Goal: Task Accomplishment & Management: Complete application form

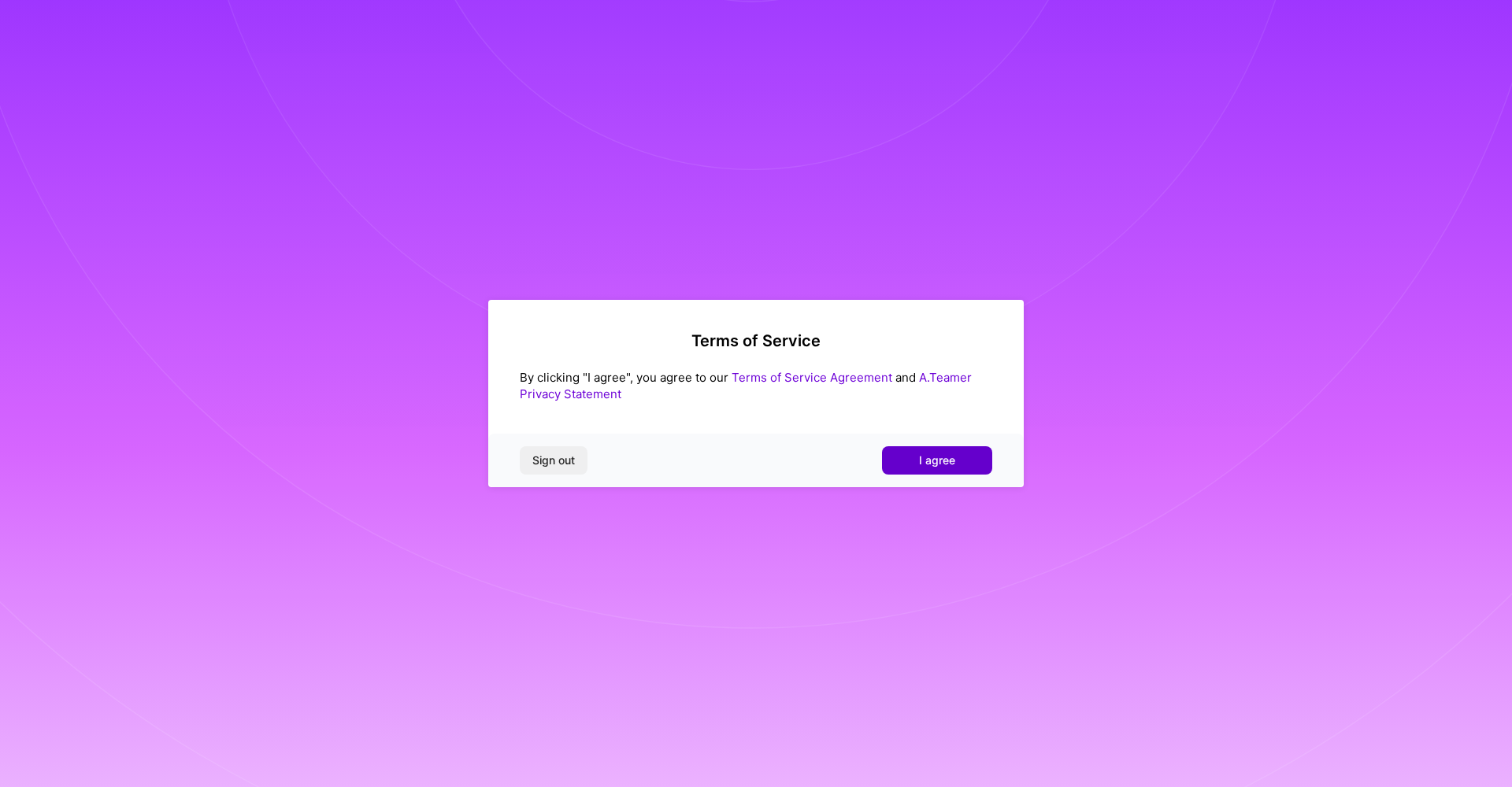
click at [948, 462] on span "I agree" at bounding box center [937, 461] width 36 height 16
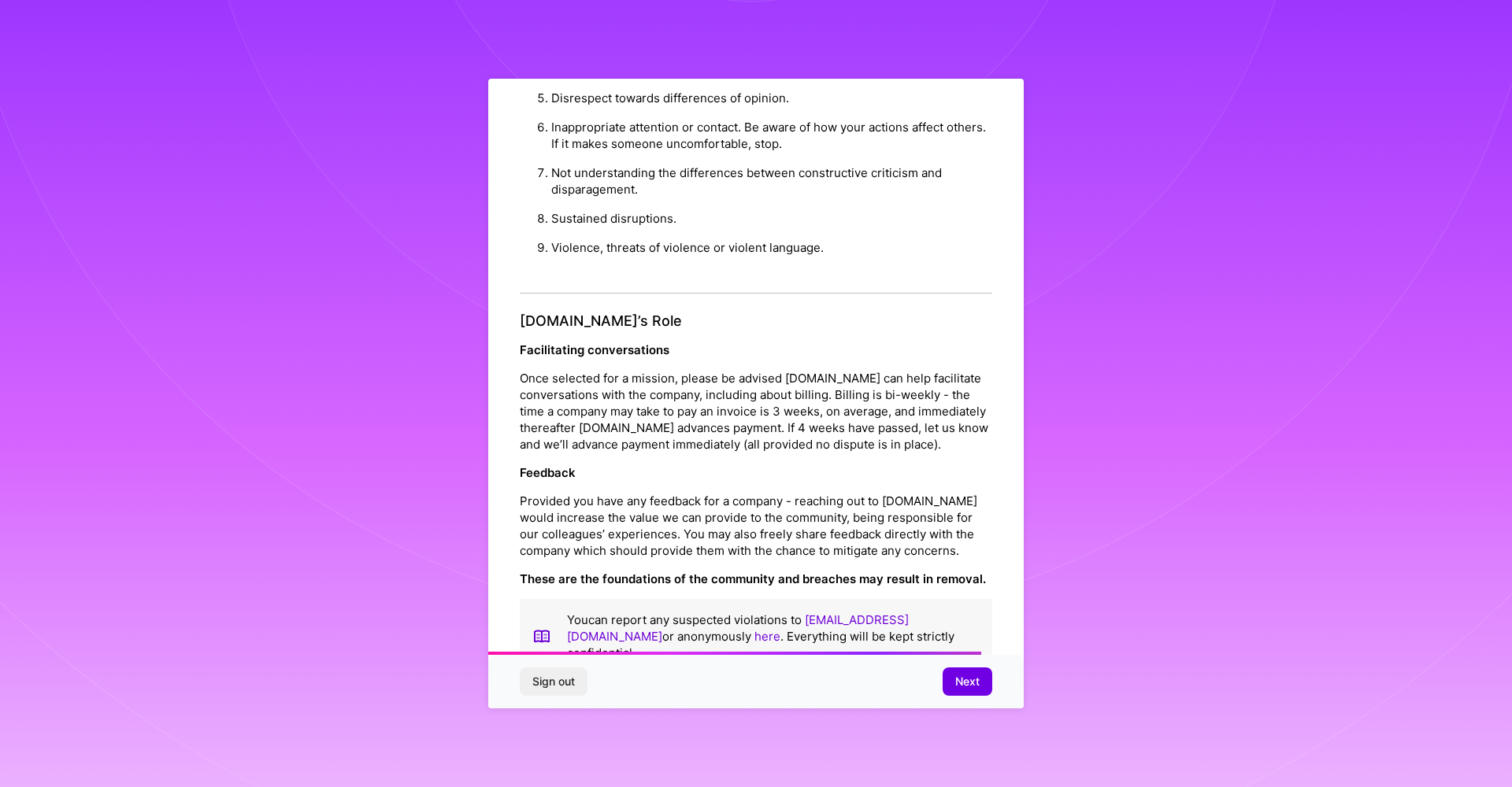
scroll to position [16, 0]
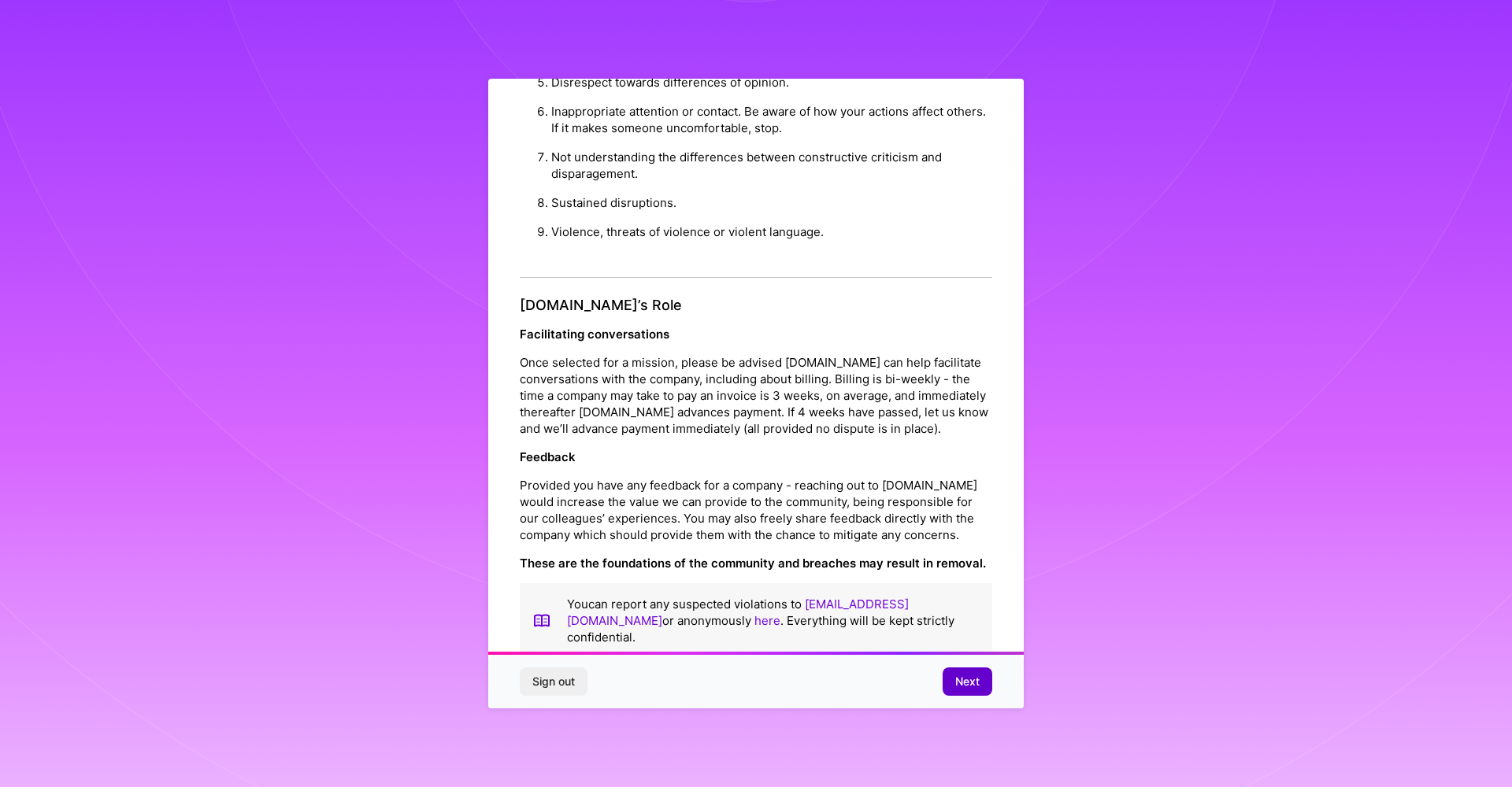
click at [979, 694] on button "Next" at bounding box center [967, 682] width 49 height 29
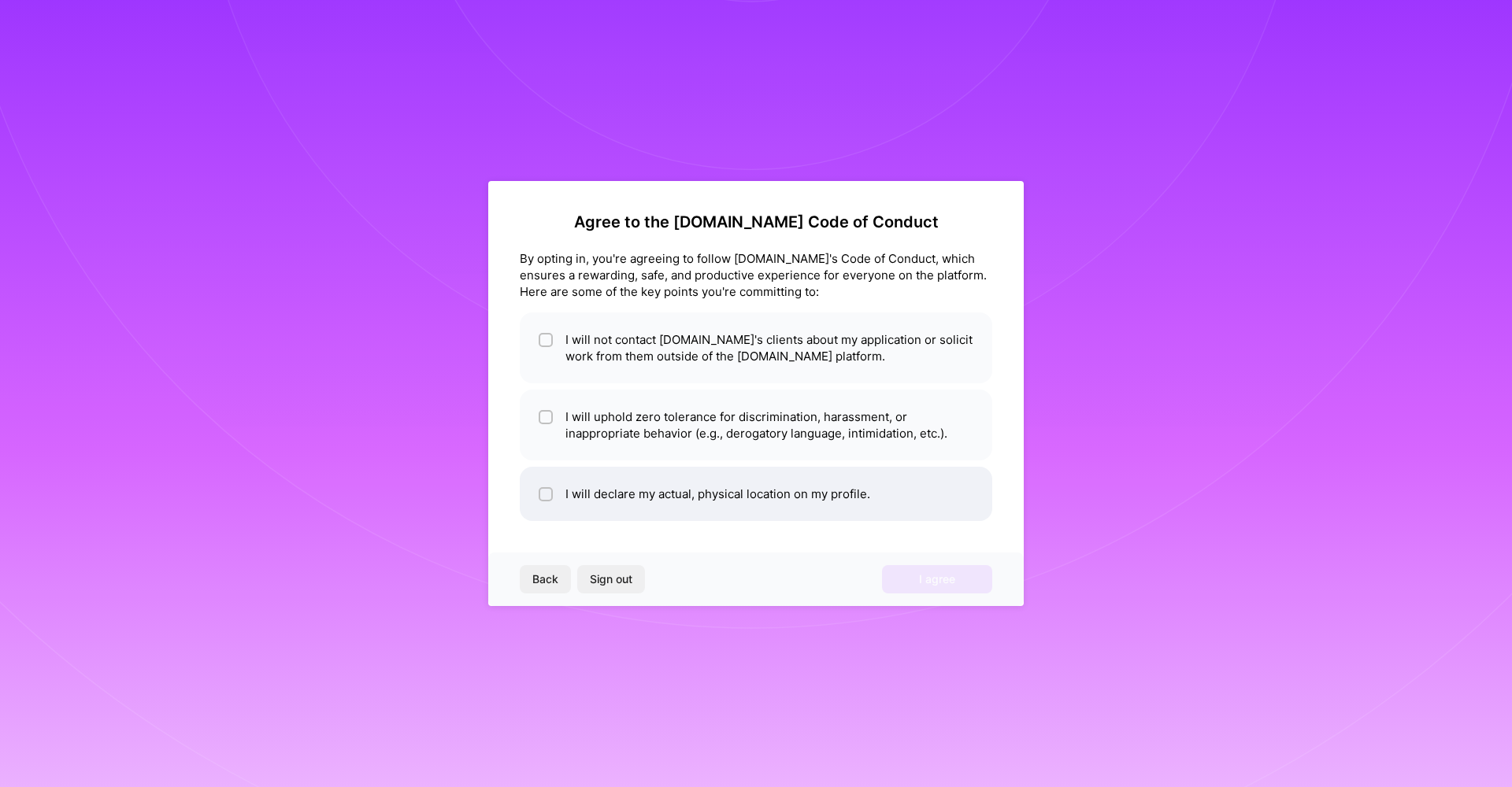
click at [551, 488] on div at bounding box center [546, 494] width 14 height 14
checkbox input "true"
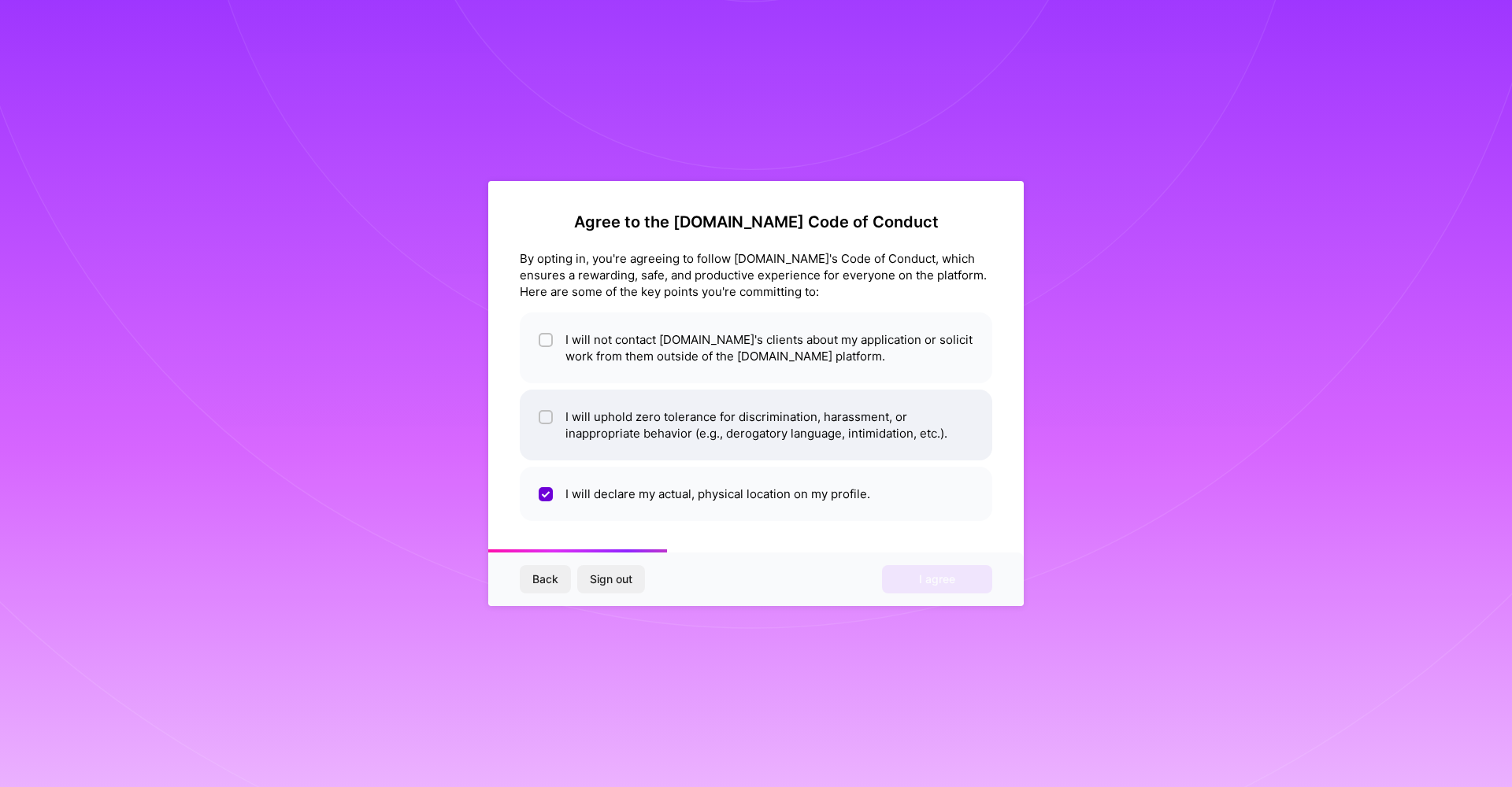
click at [548, 432] on span at bounding box center [546, 425] width 14 height 33
checkbox input "true"
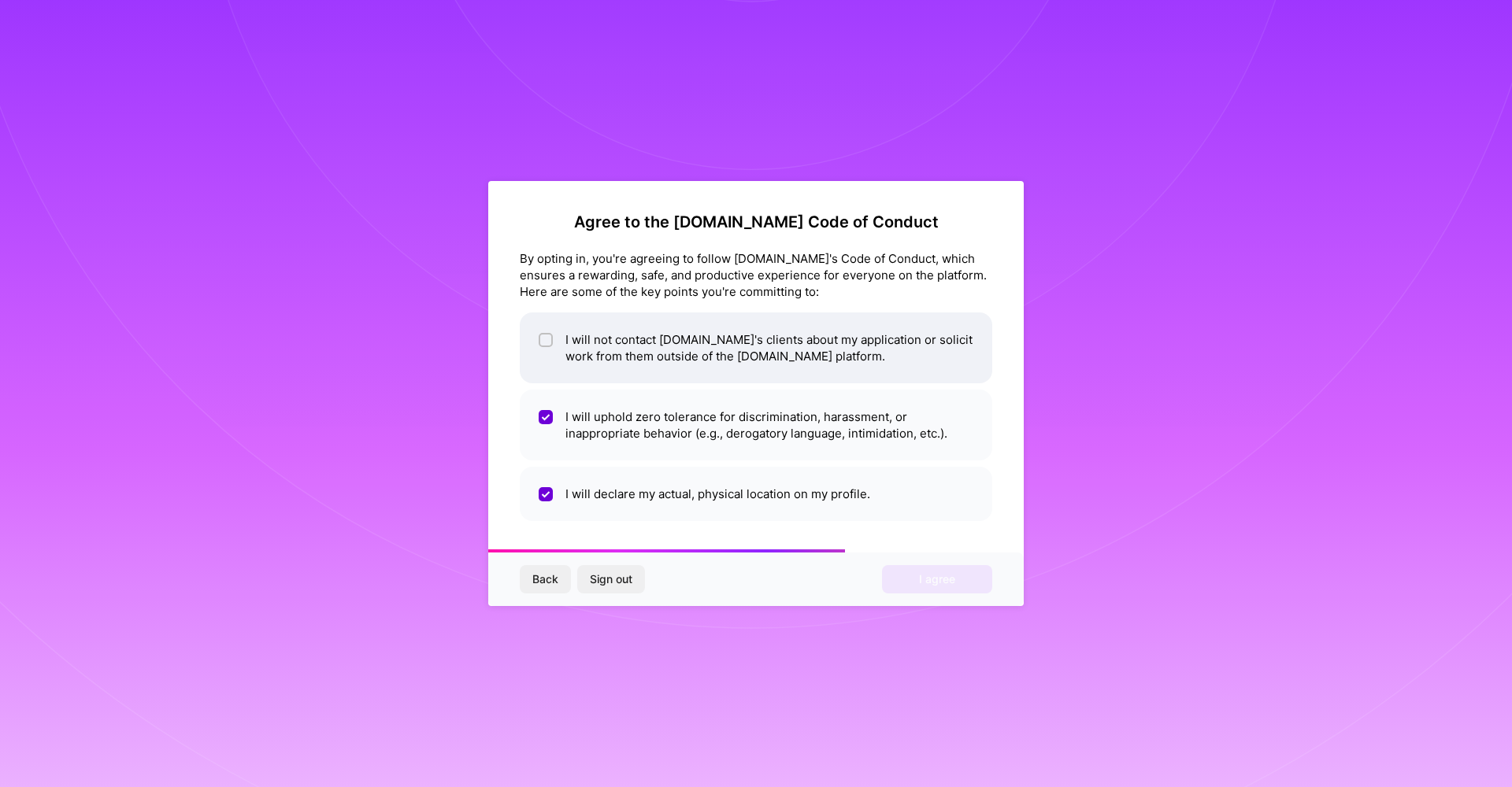
click at [549, 348] on span at bounding box center [546, 348] width 14 height 33
checkbox input "true"
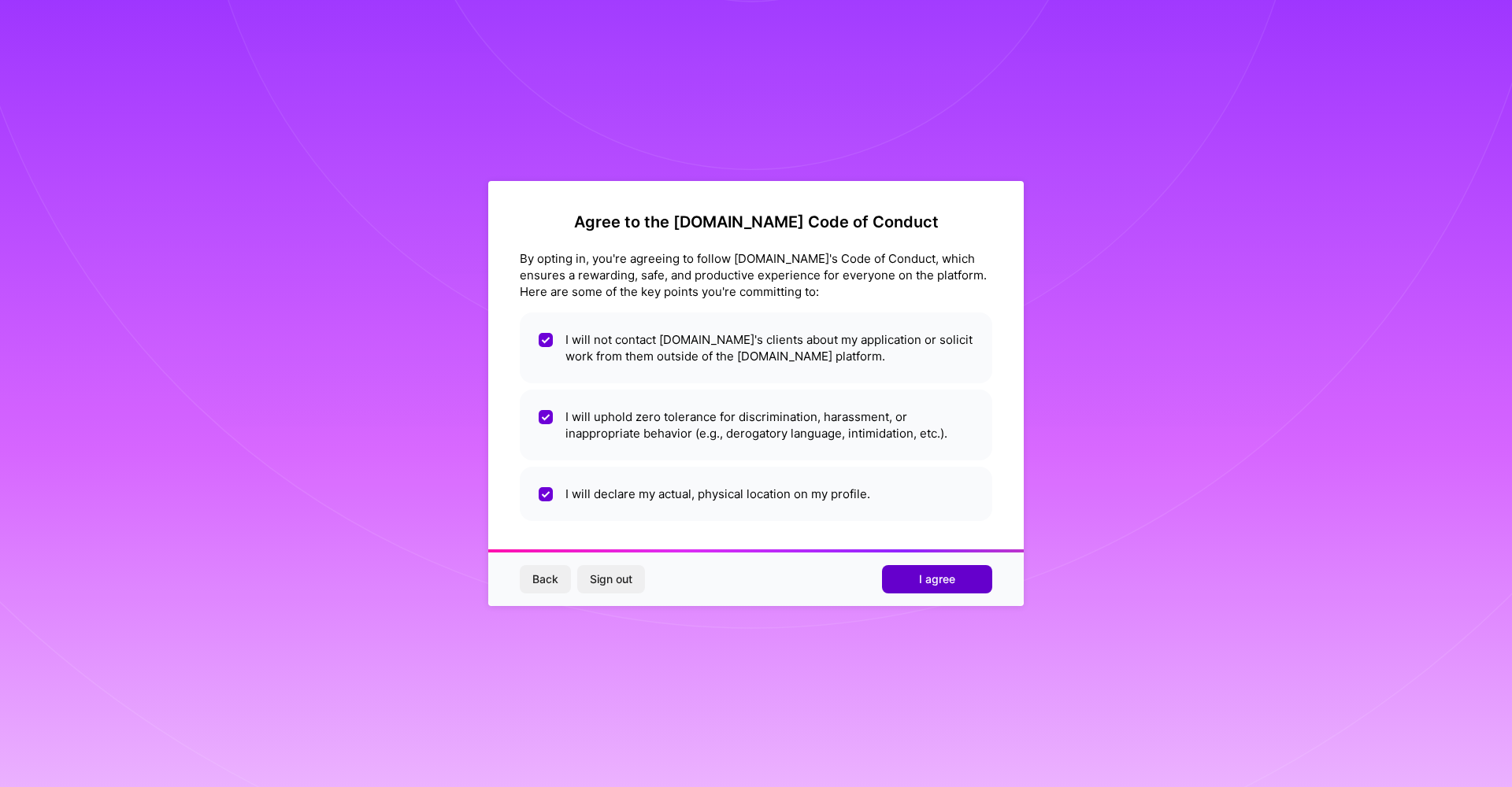
click at [986, 580] on button "I agree" at bounding box center [937, 579] width 111 height 29
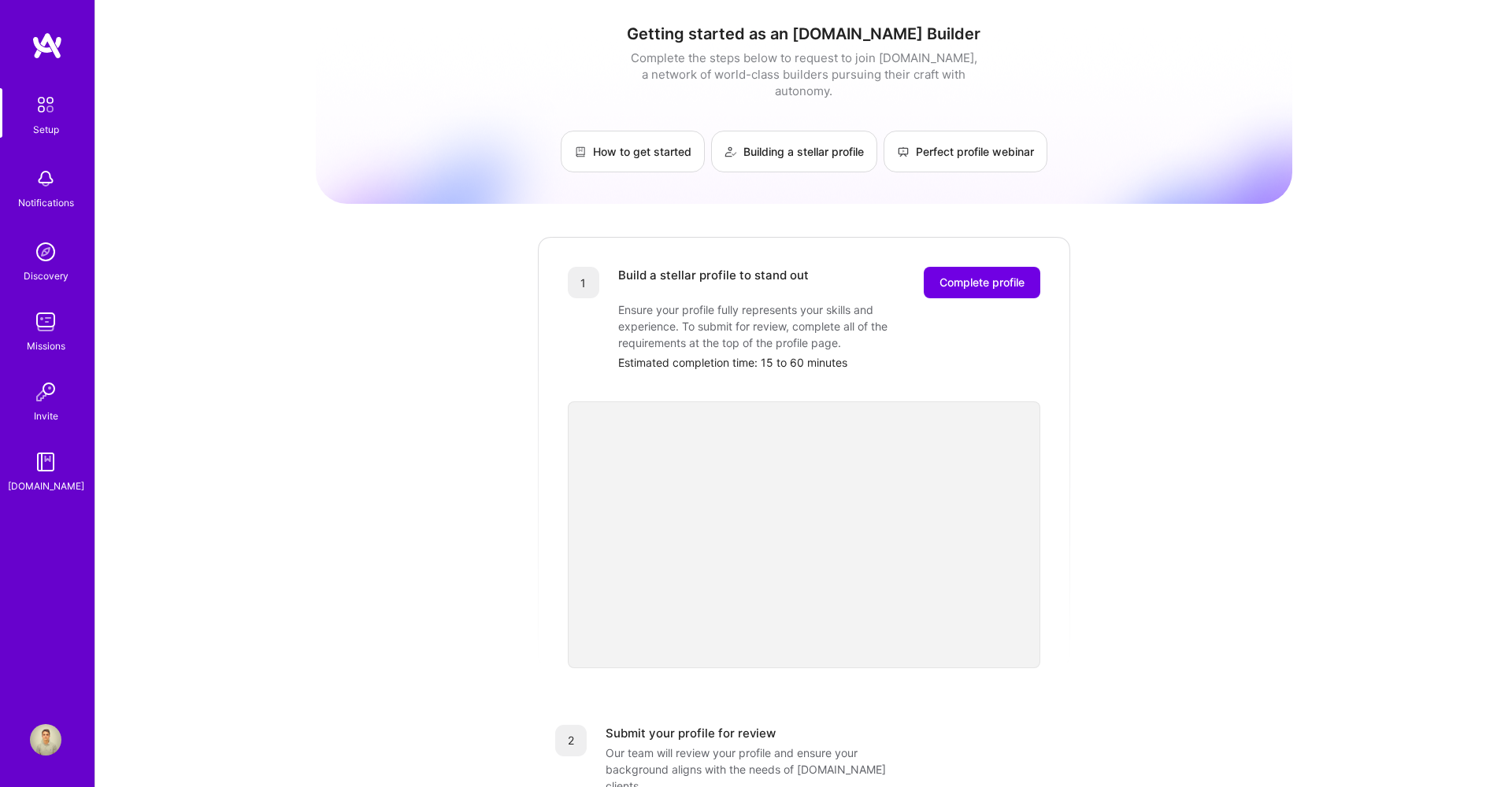
click at [40, 262] on img at bounding box center [45, 252] width 31 height 31
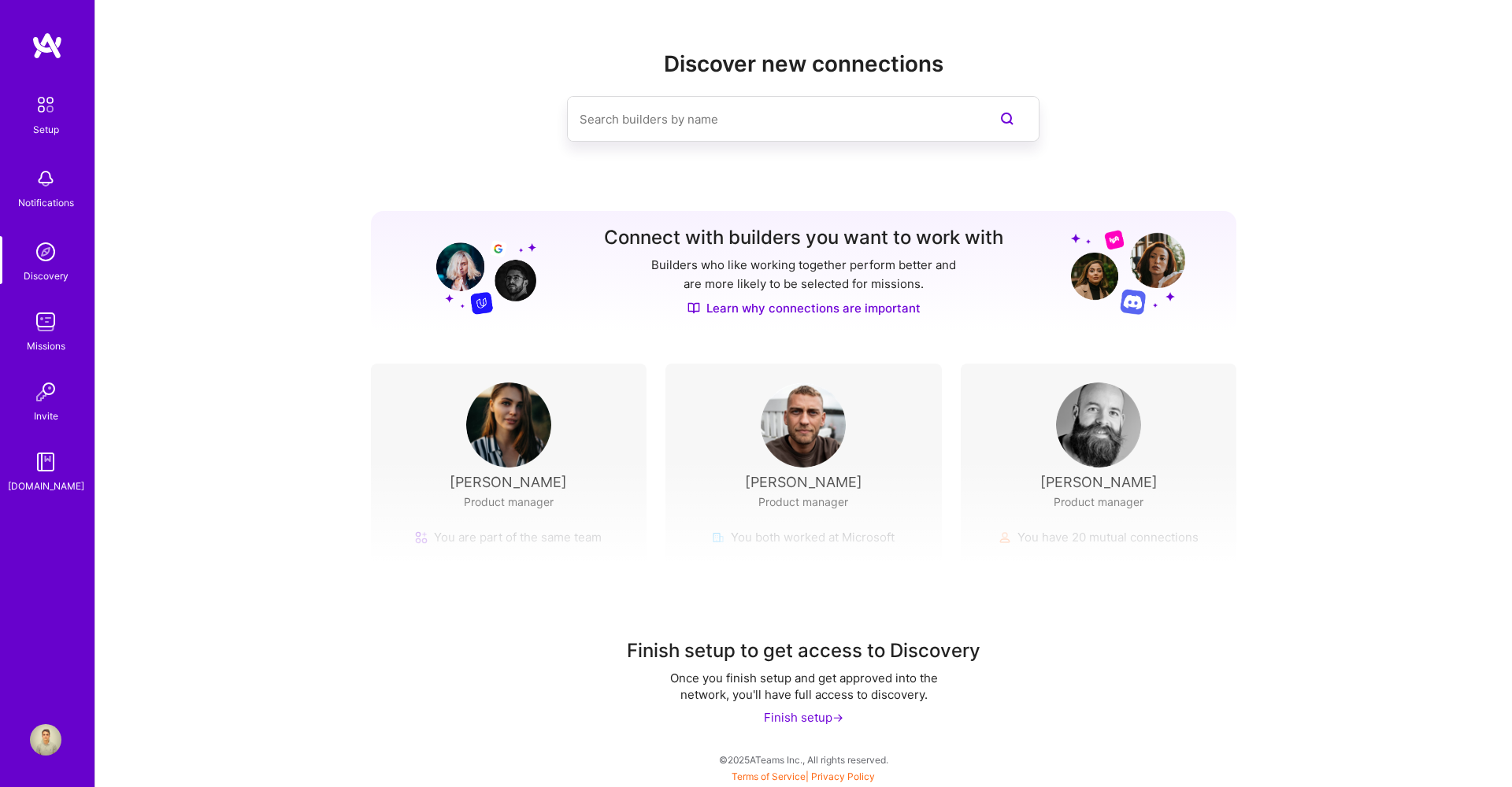
click at [48, 326] on img at bounding box center [45, 322] width 31 height 31
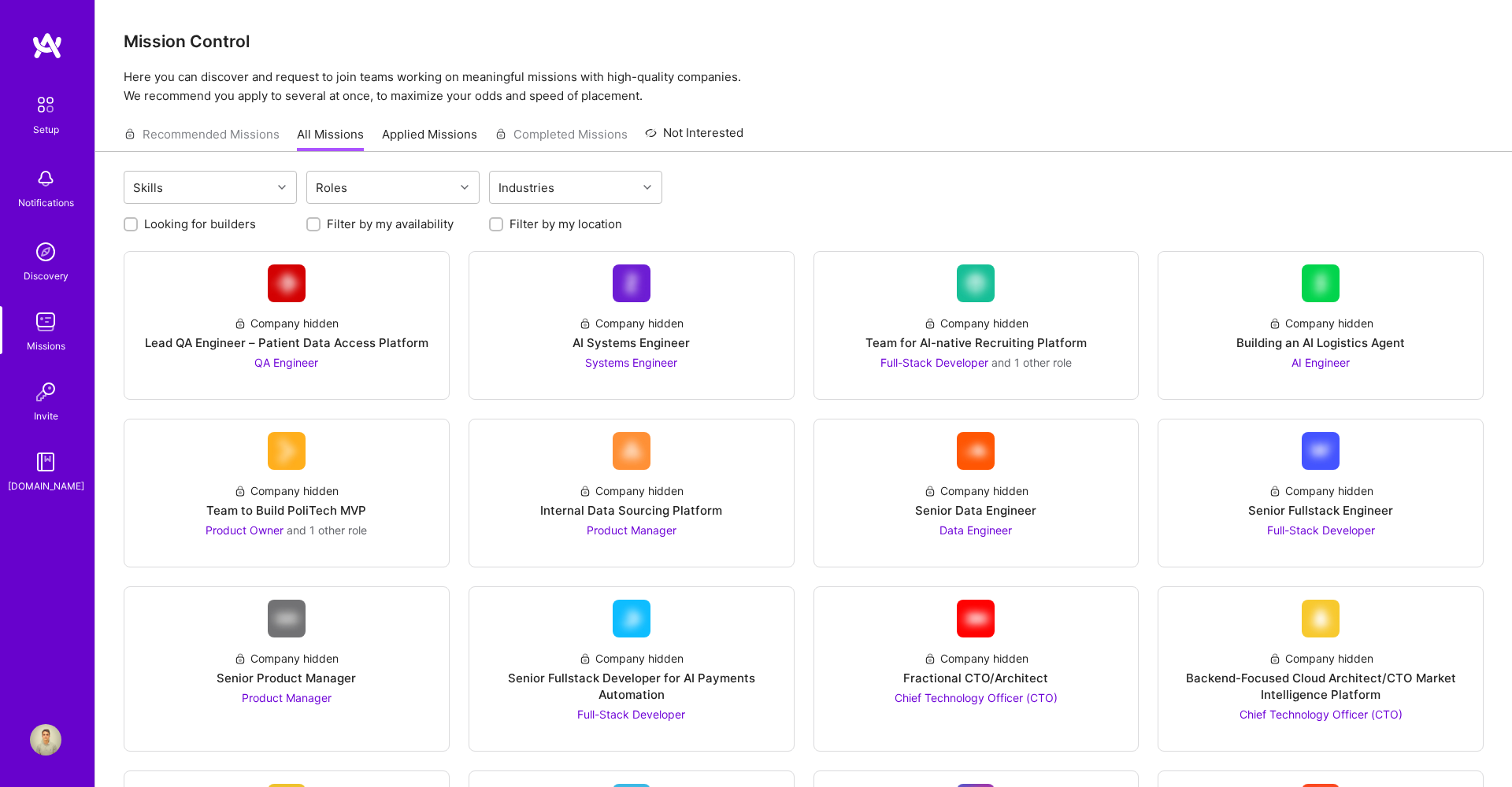
click at [45, 384] on img at bounding box center [45, 392] width 31 height 31
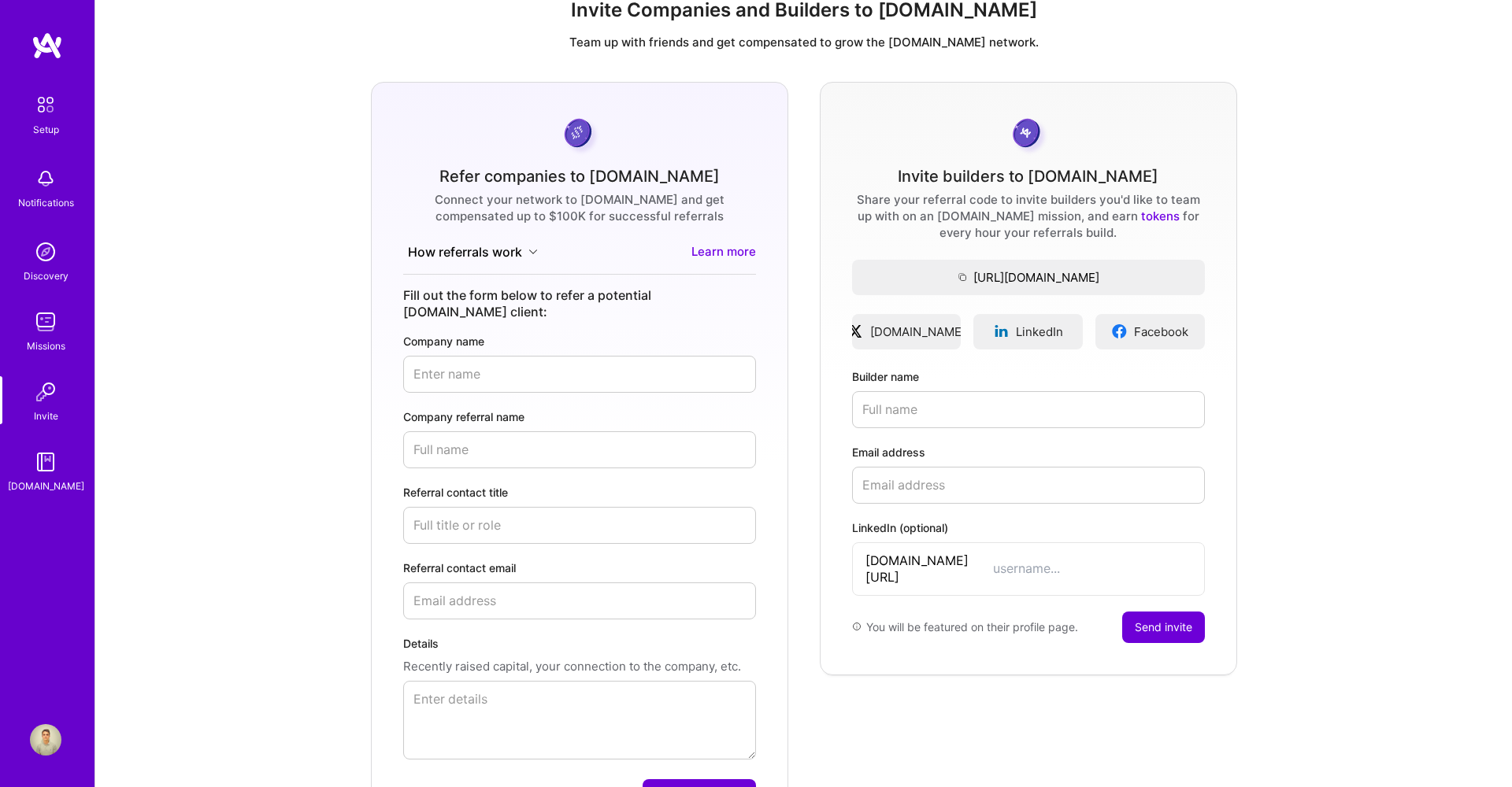
scroll to position [152, 0]
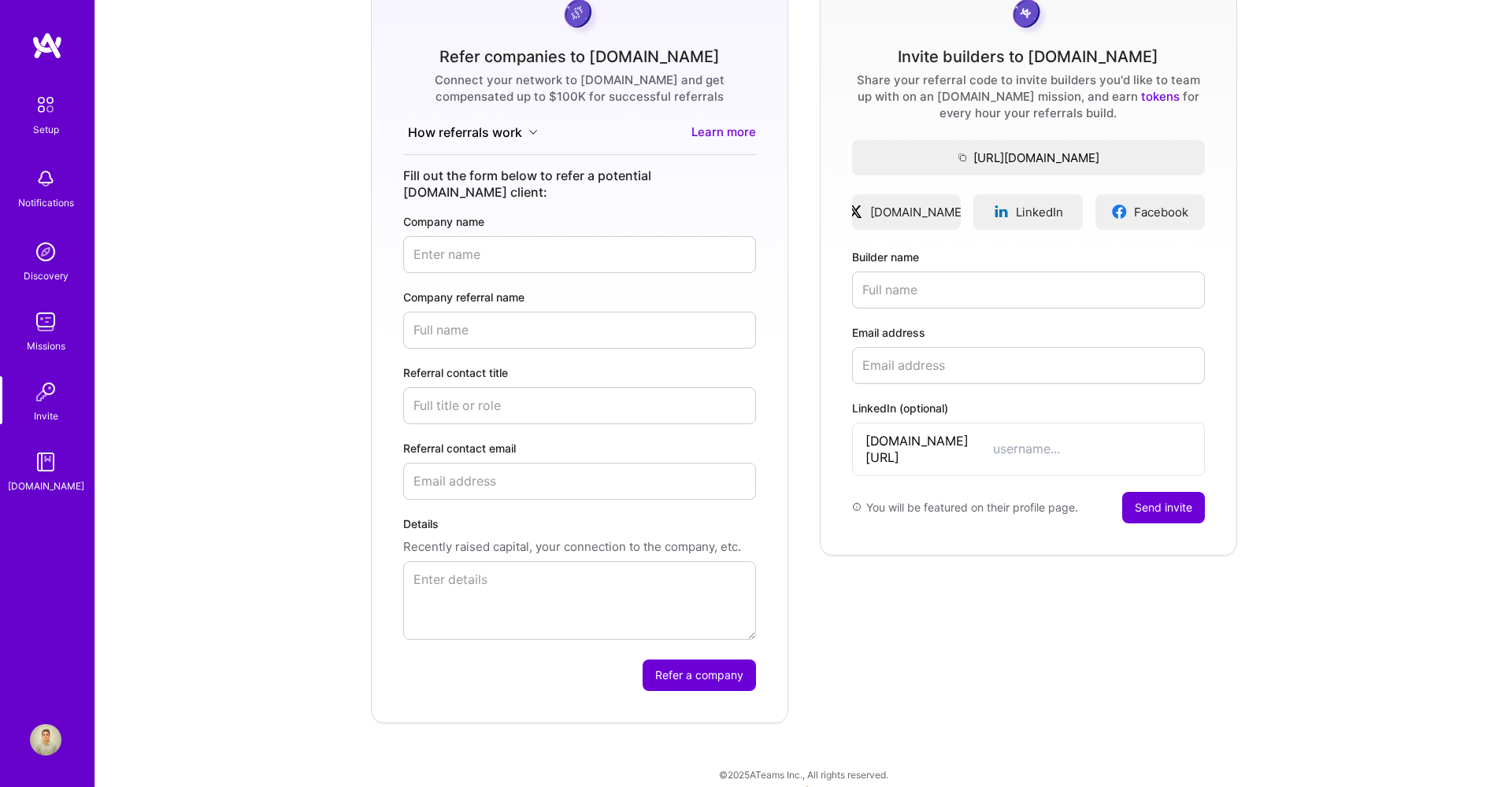
click at [58, 115] on img at bounding box center [45, 104] width 33 height 33
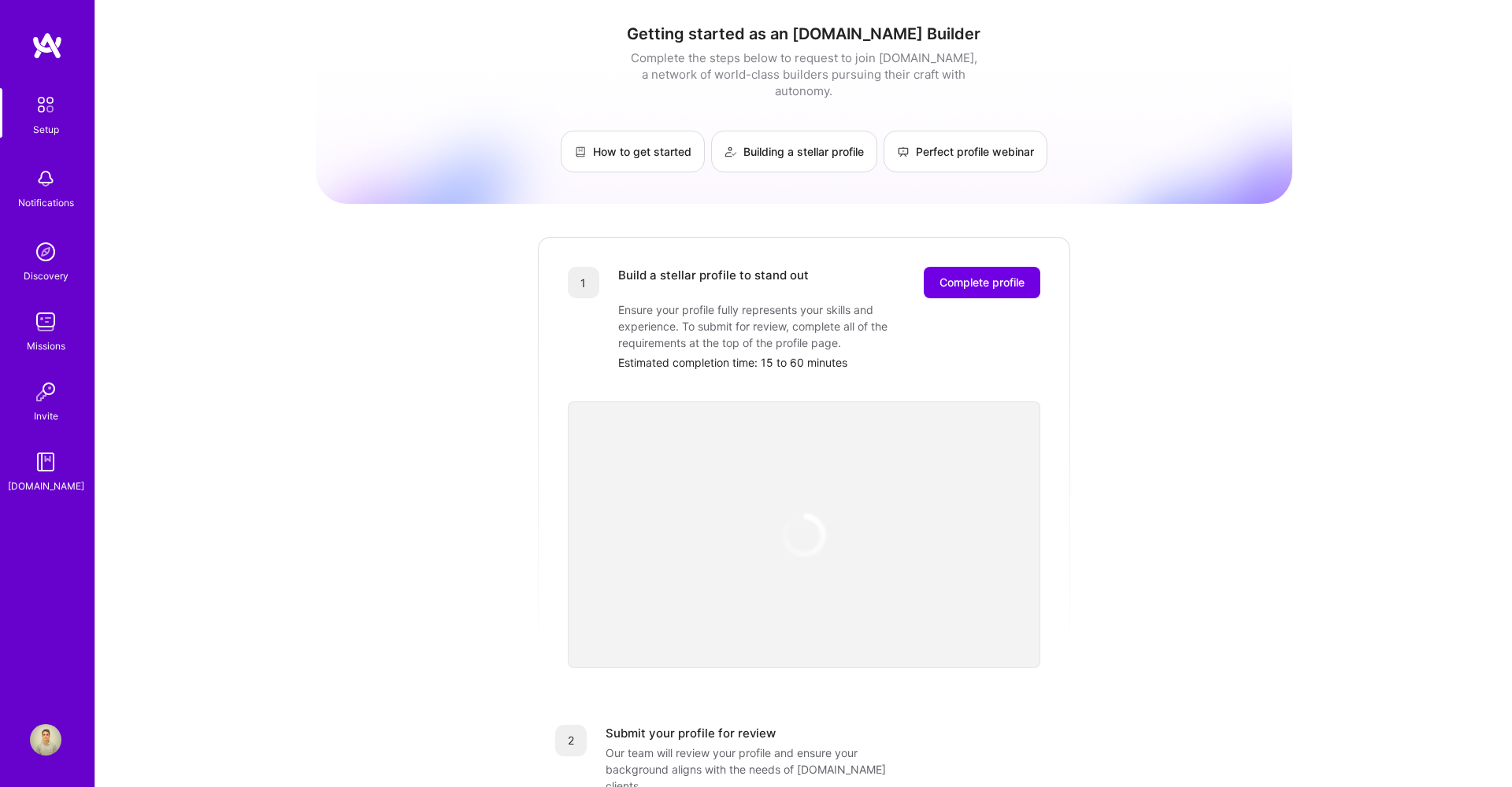
scroll to position [182, 0]
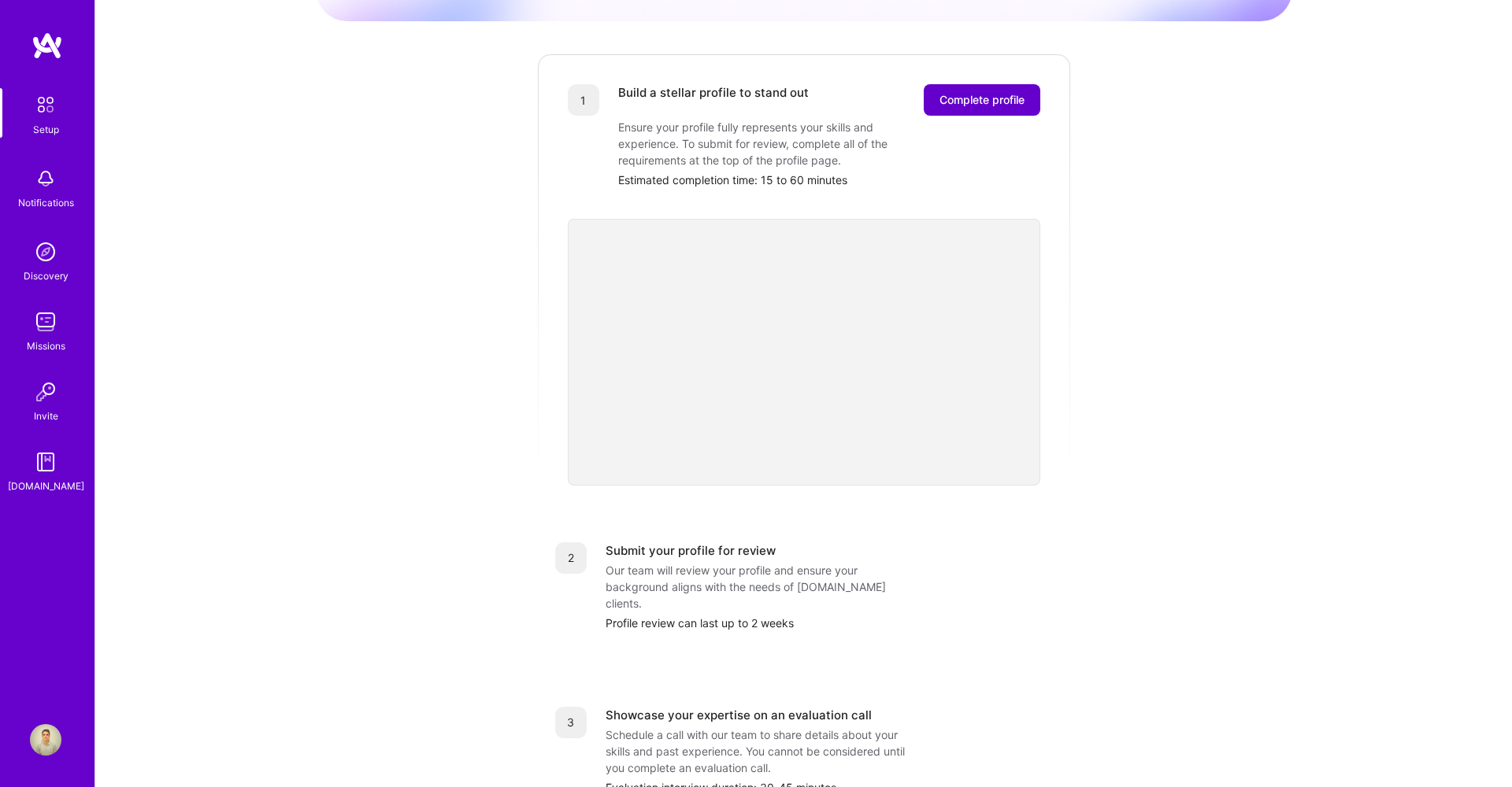
click at [985, 92] on span "Complete profile" at bounding box center [982, 100] width 85 height 16
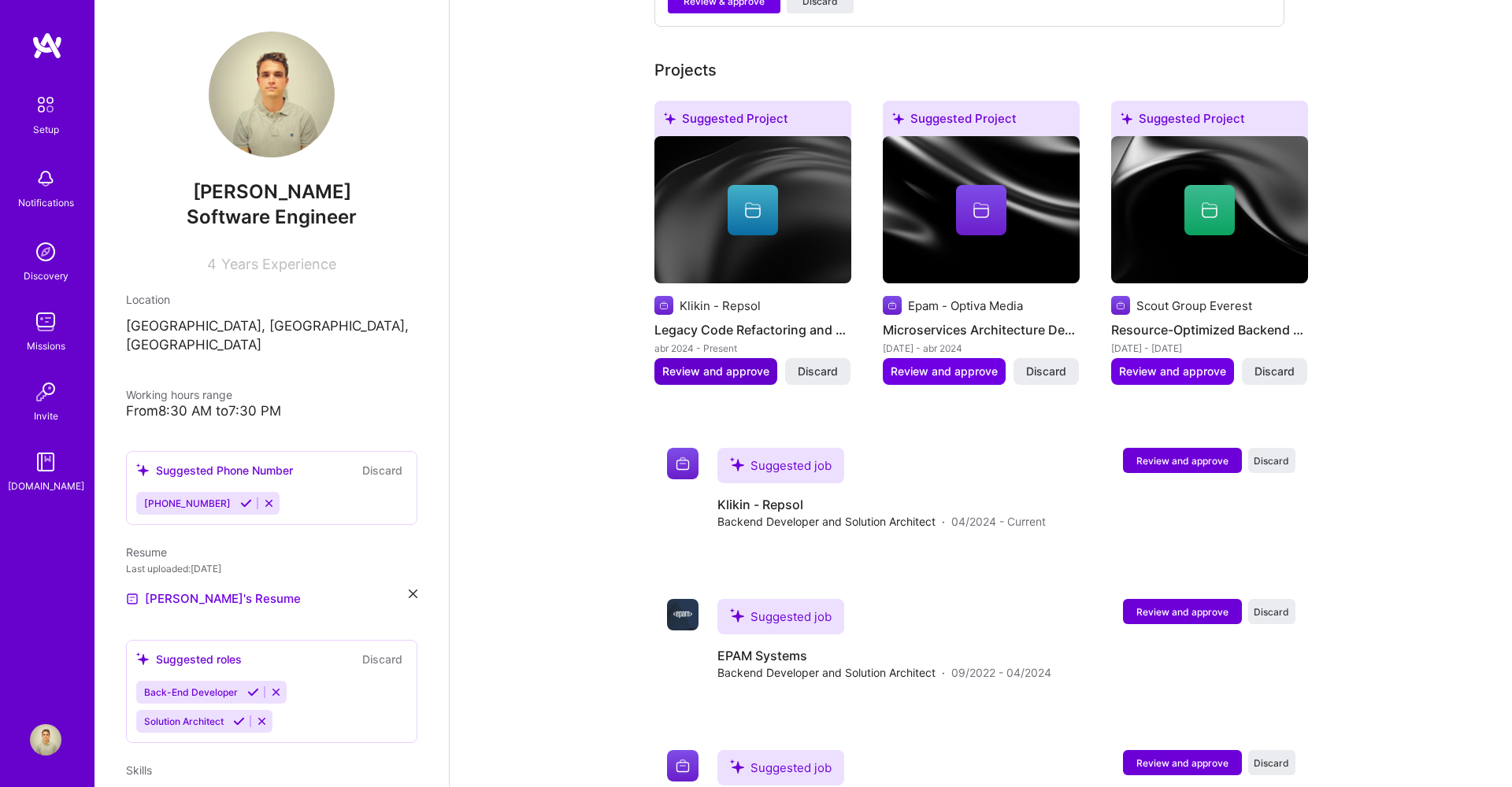
scroll to position [797, 0]
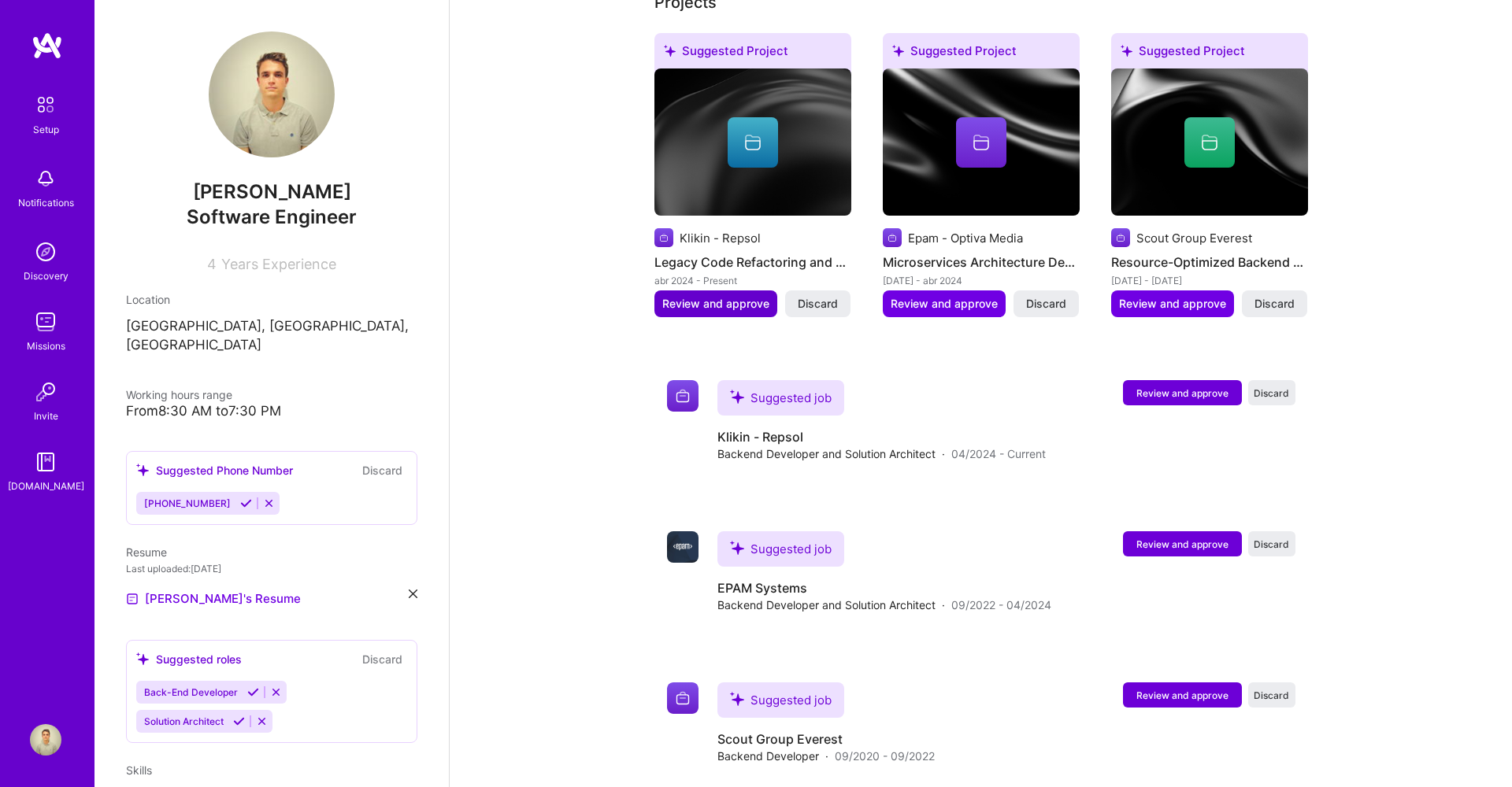
click at [741, 296] on span "Review and approve" at bounding box center [716, 304] width 107 height 16
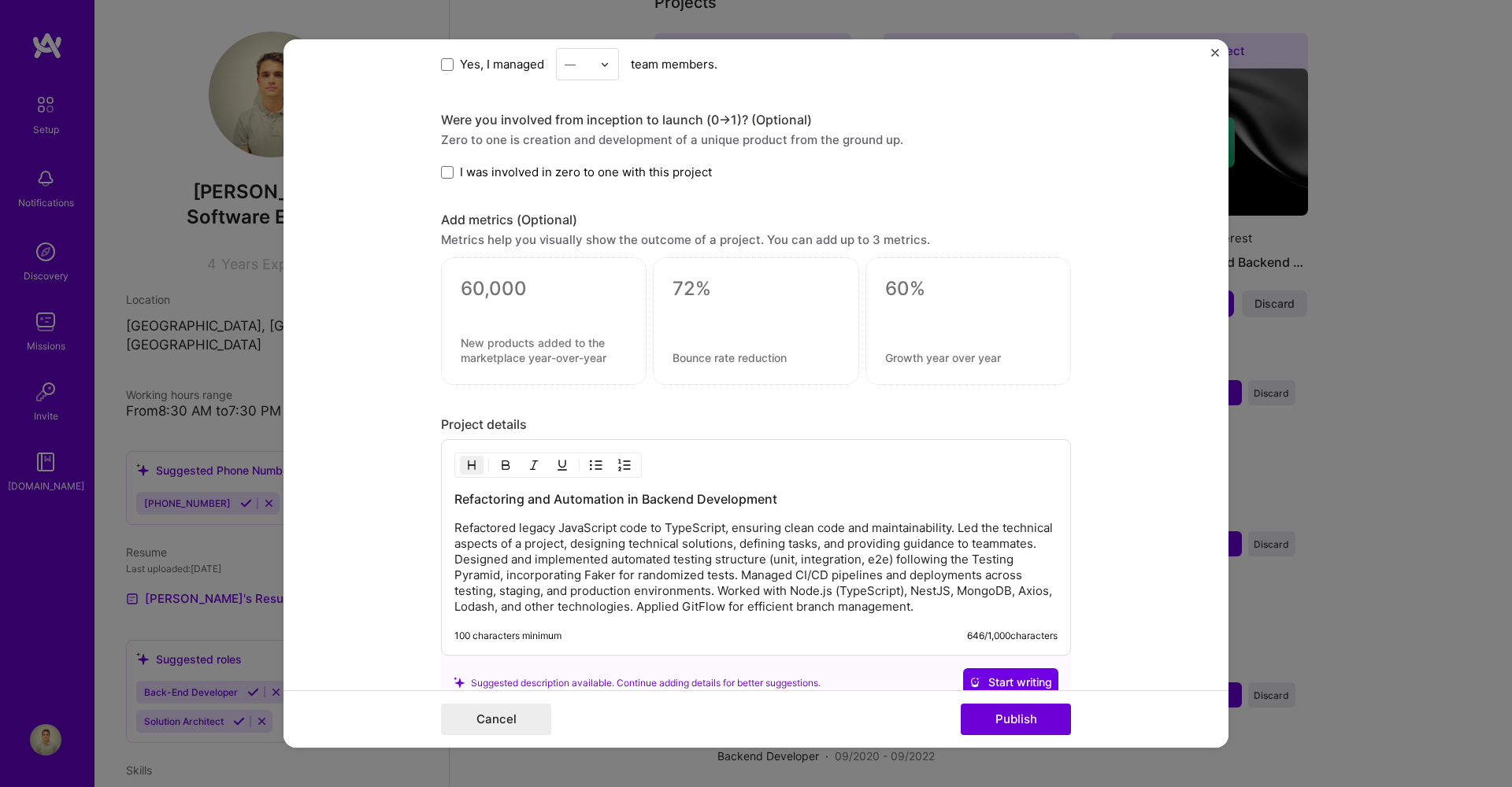
scroll to position [1371, 0]
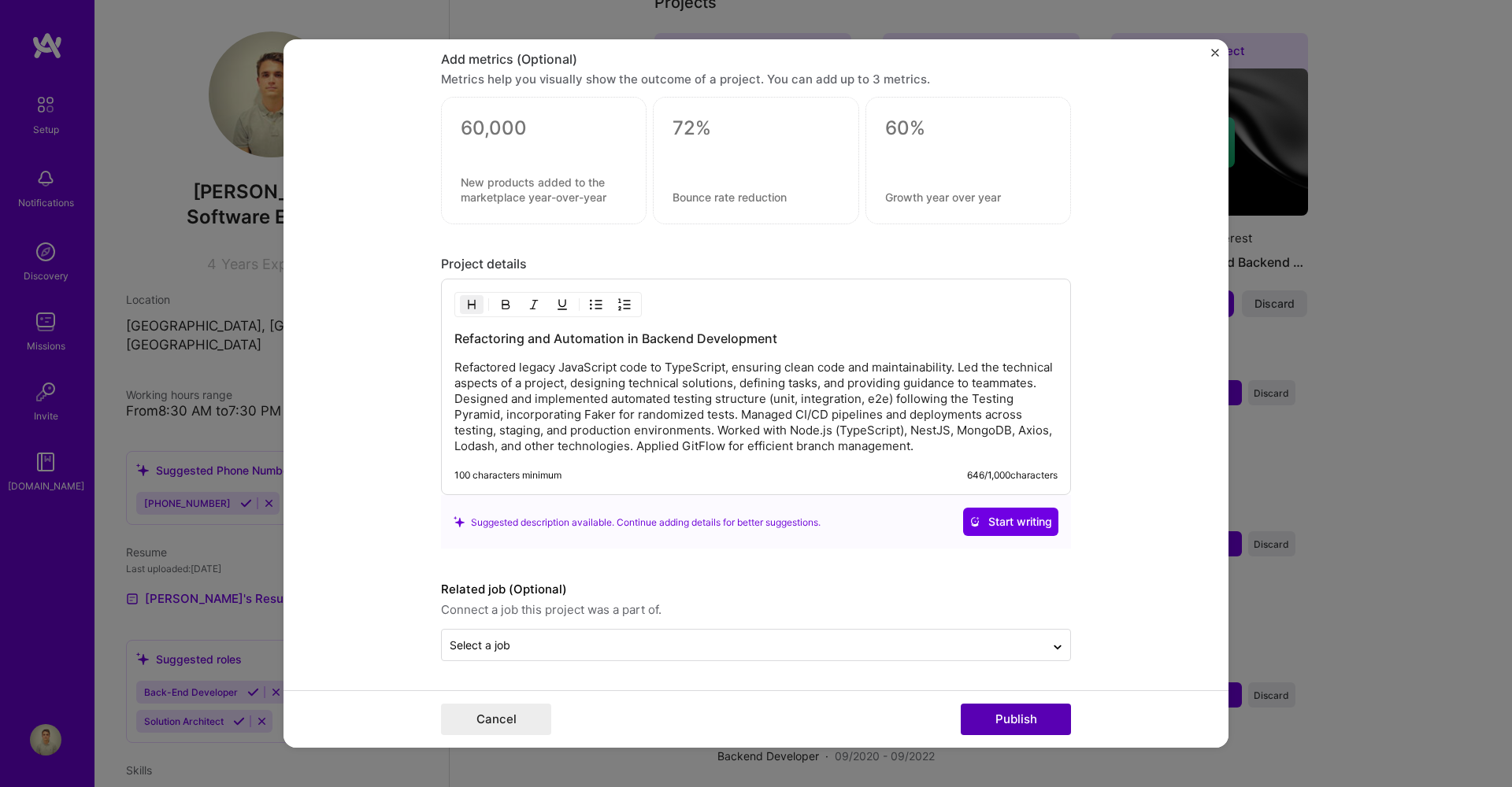
click at [1010, 707] on button "Publish" at bounding box center [1016, 719] width 111 height 31
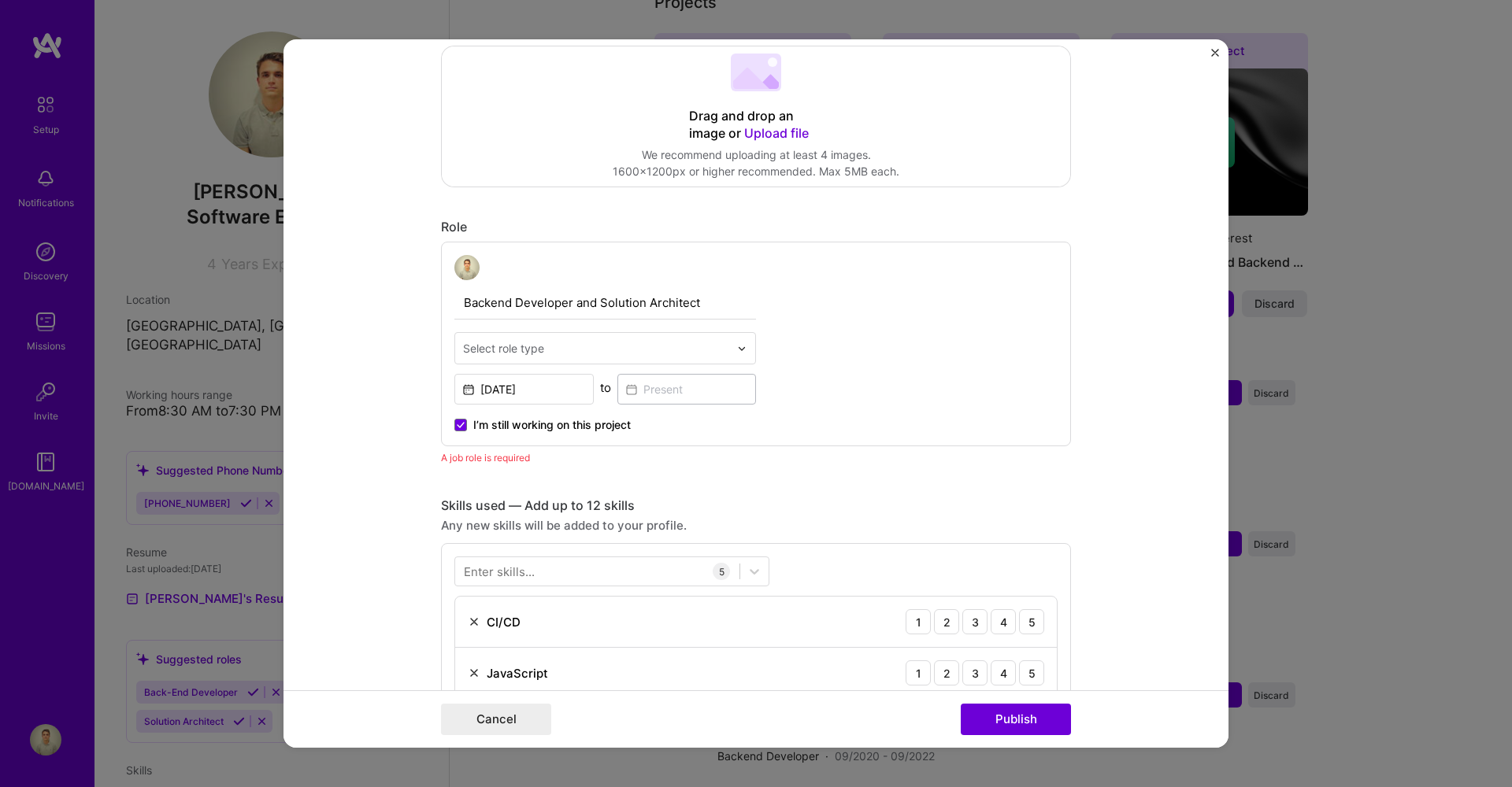
scroll to position [103, 0]
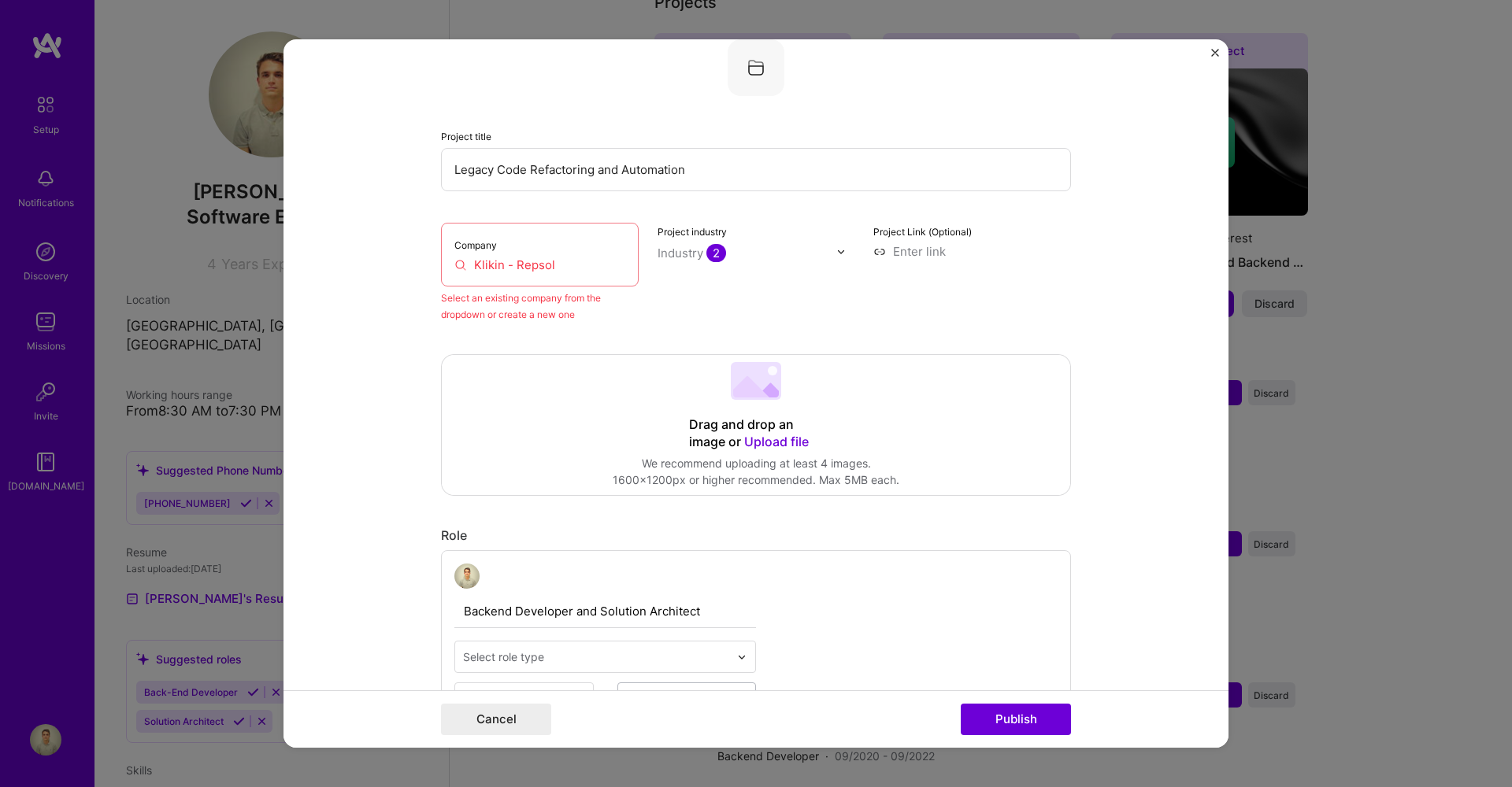
click at [535, 251] on div "Company Klikin - Repsol" at bounding box center [540, 254] width 198 height 64
click at [621, 268] on input "Klikin - Repsol" at bounding box center [539, 265] width 171 height 16
click at [734, 293] on div "Project industry Industry 2" at bounding box center [756, 272] width 198 height 100
click at [1042, 721] on button "Publish" at bounding box center [1016, 719] width 111 height 31
click at [520, 721] on button "Cancel" at bounding box center [496, 719] width 111 height 31
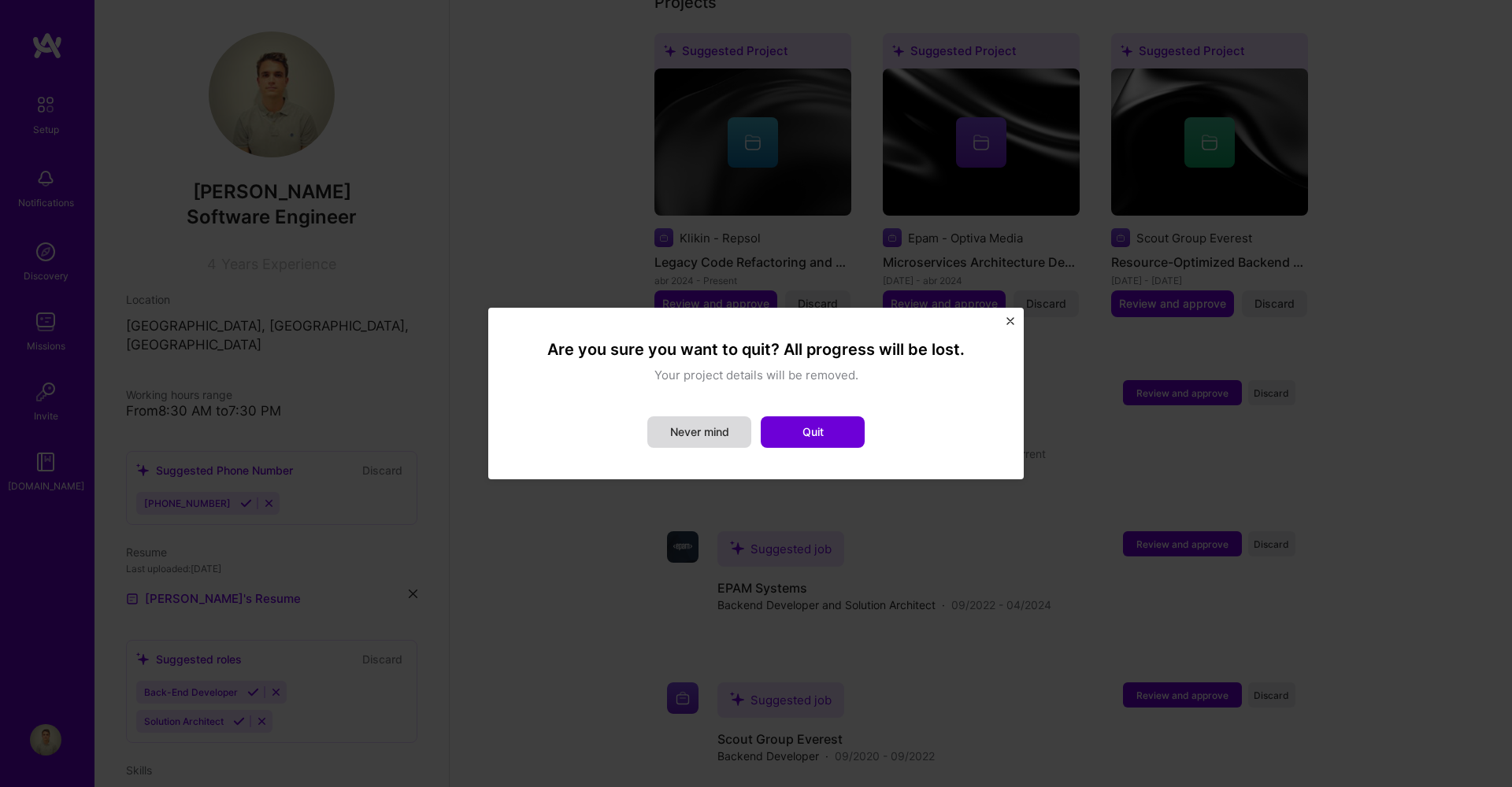
click at [709, 431] on button "Never mind" at bounding box center [699, 431] width 104 height 31
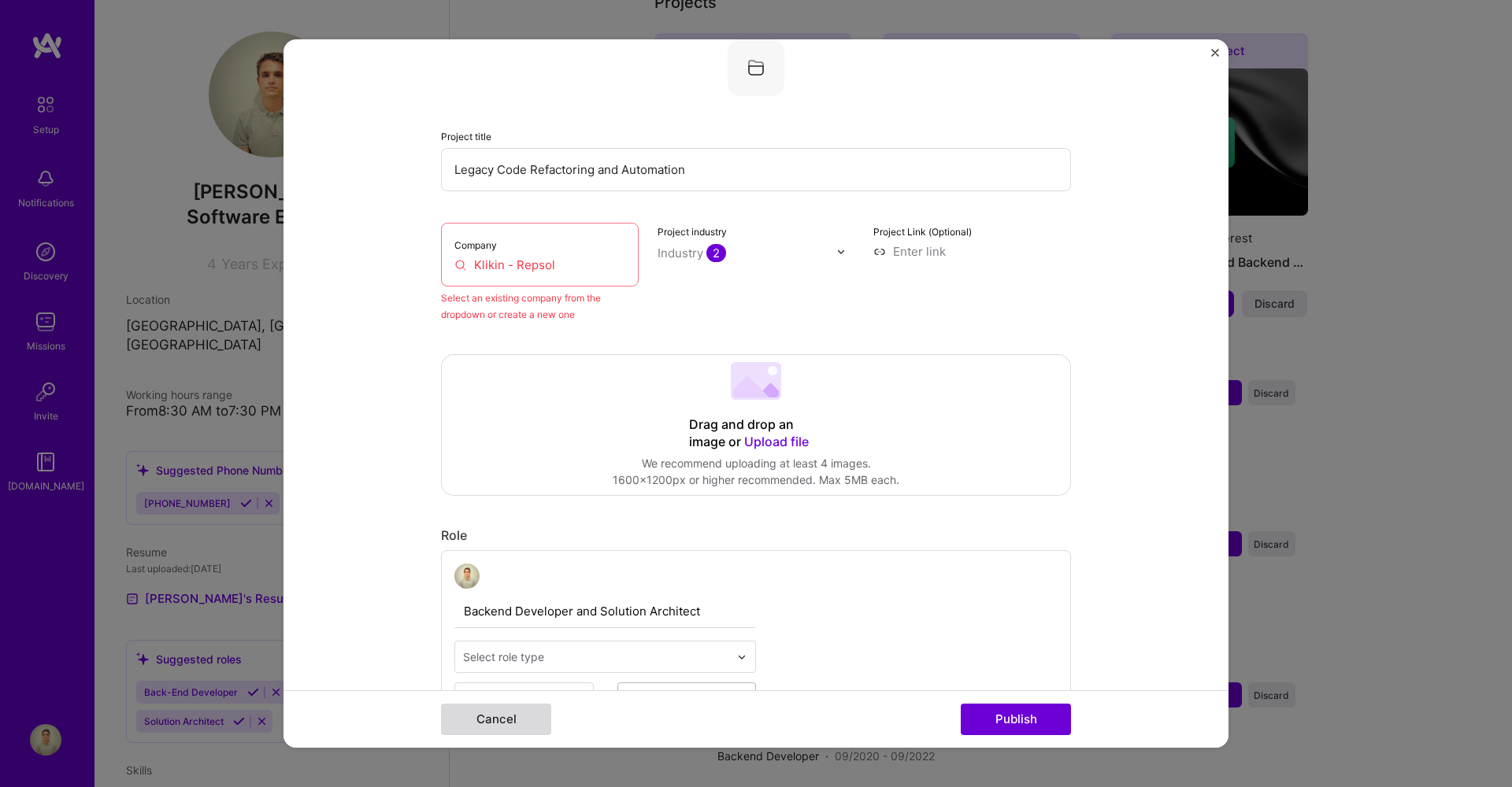
click at [540, 726] on button "Cancel" at bounding box center [496, 719] width 111 height 31
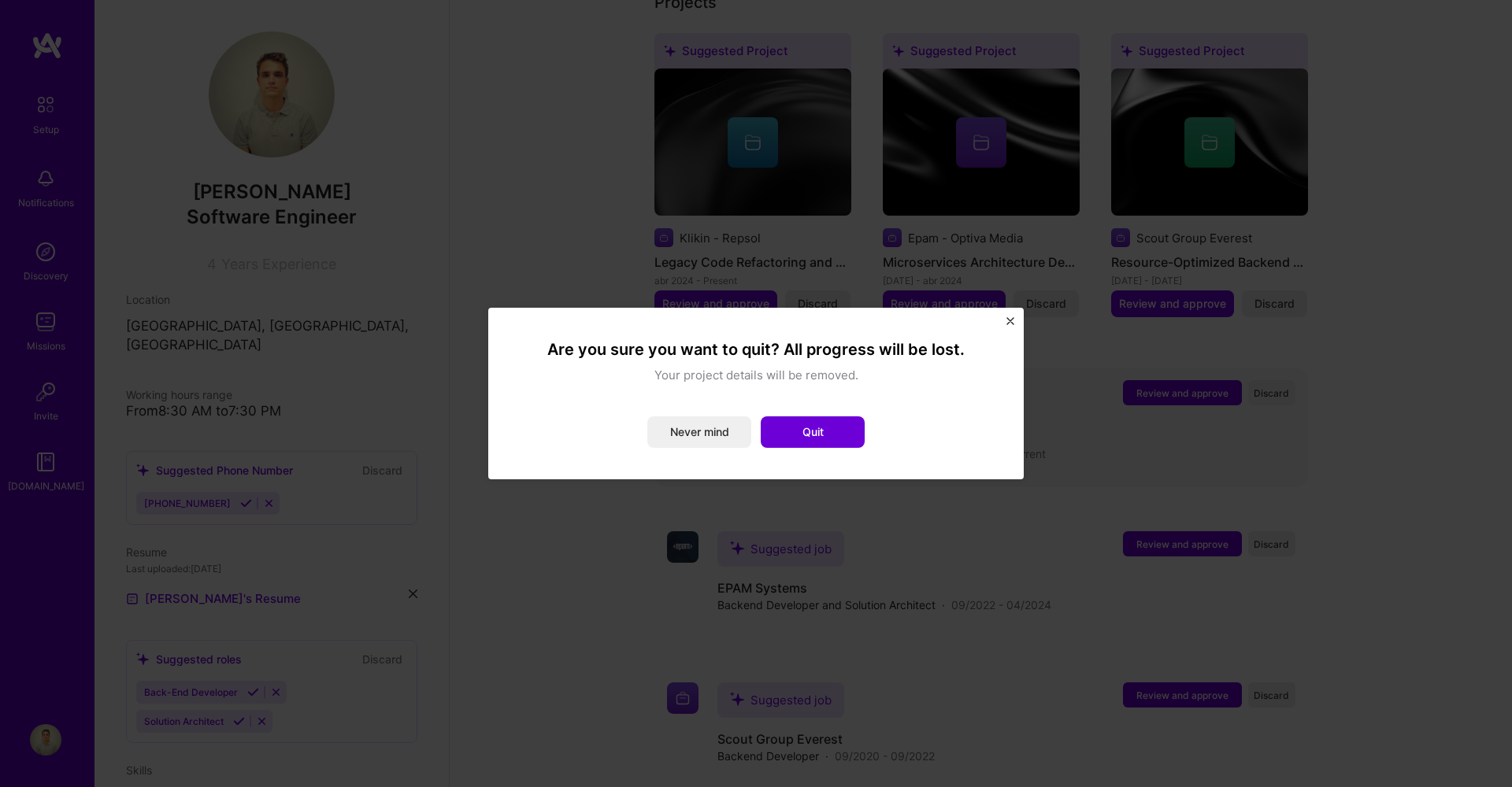
click at [823, 422] on button "Quit" at bounding box center [813, 431] width 104 height 31
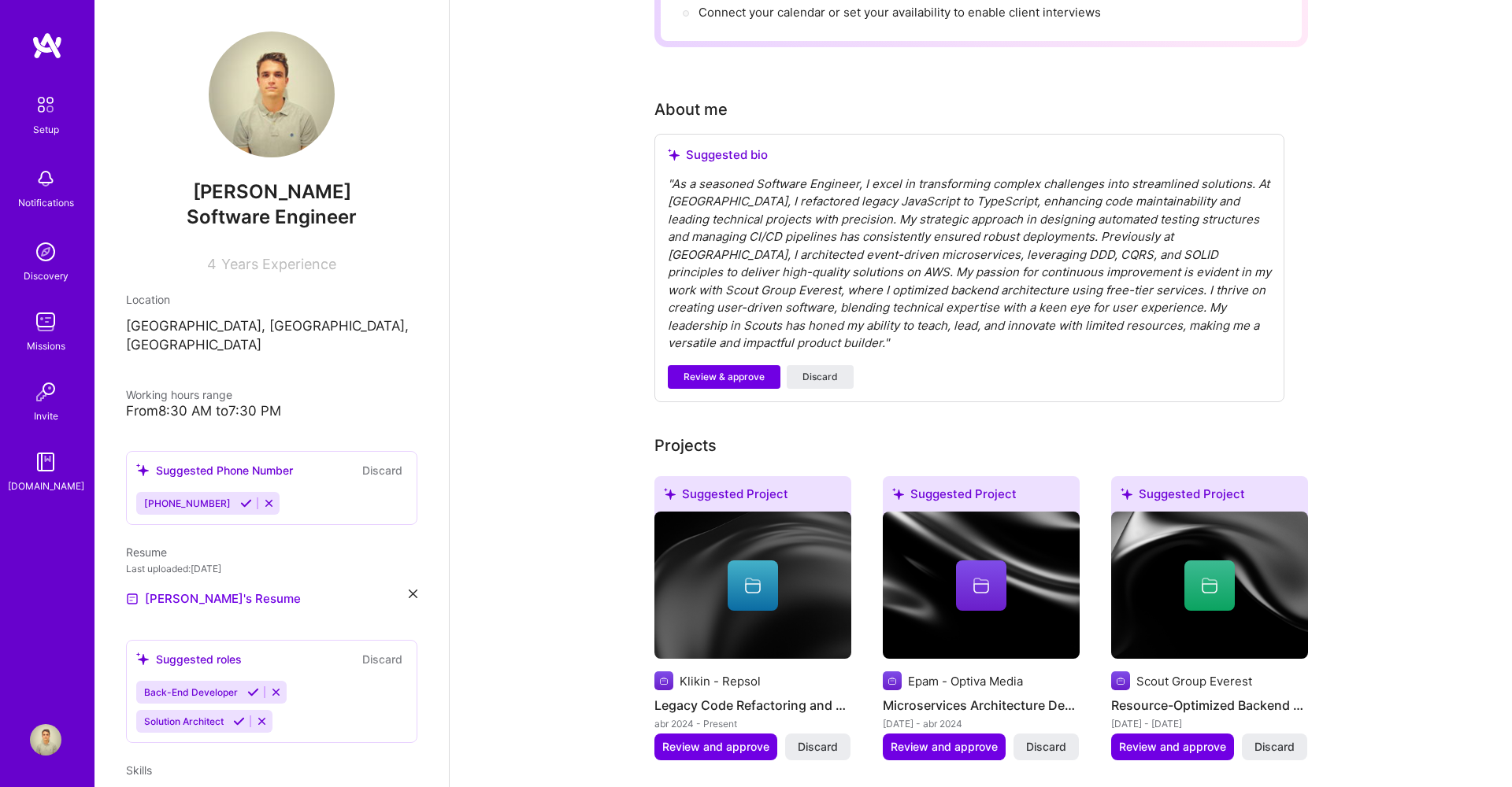
scroll to position [797, 0]
